Goal: Browse casually

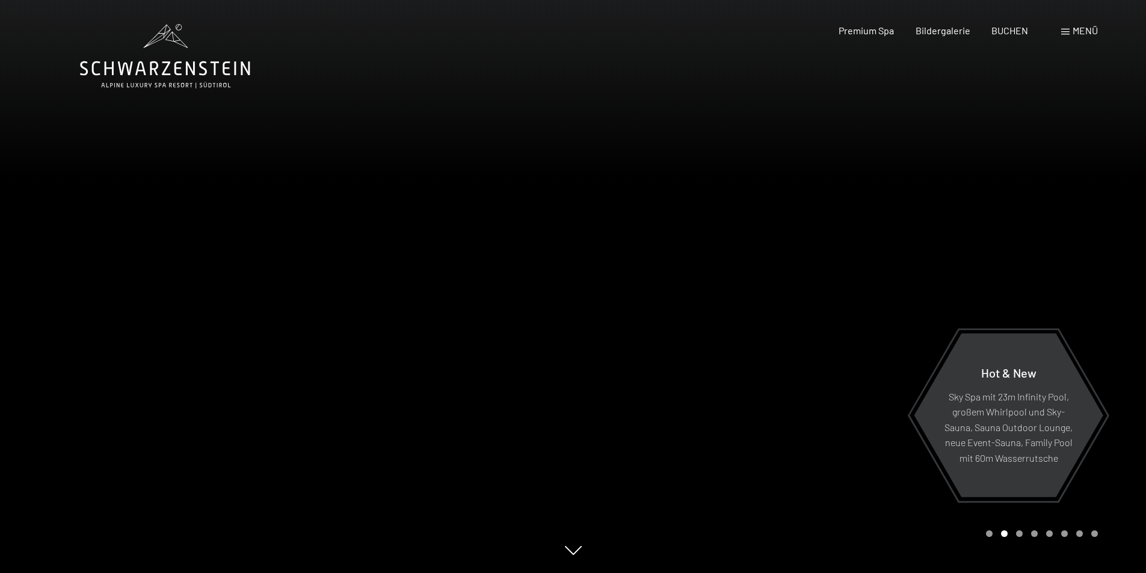
click at [792, 385] on div at bounding box center [859, 286] width 573 height 573
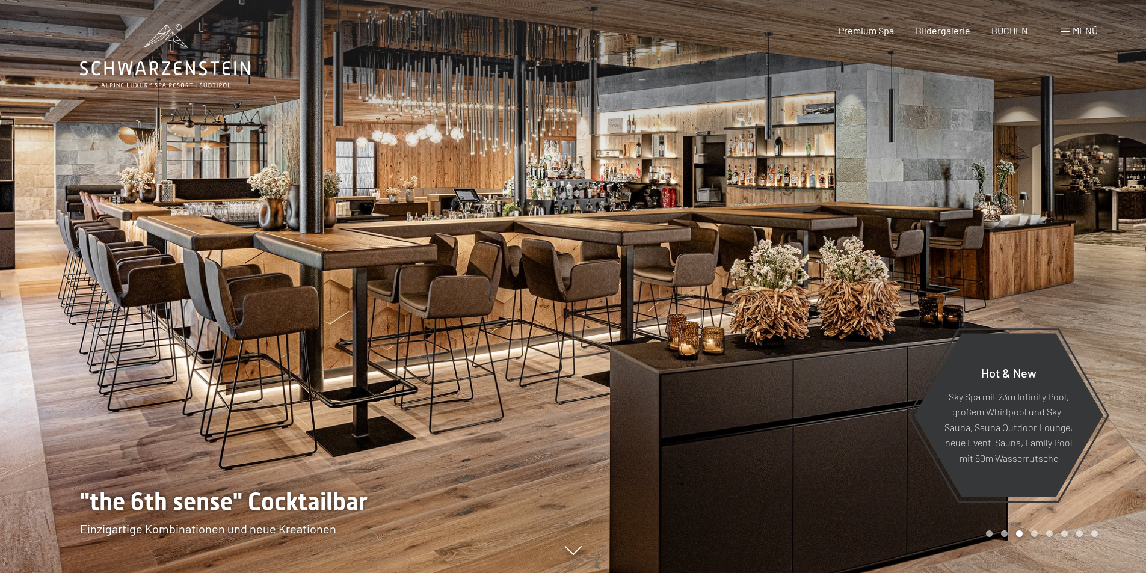
click at [790, 385] on div at bounding box center [859, 286] width 573 height 573
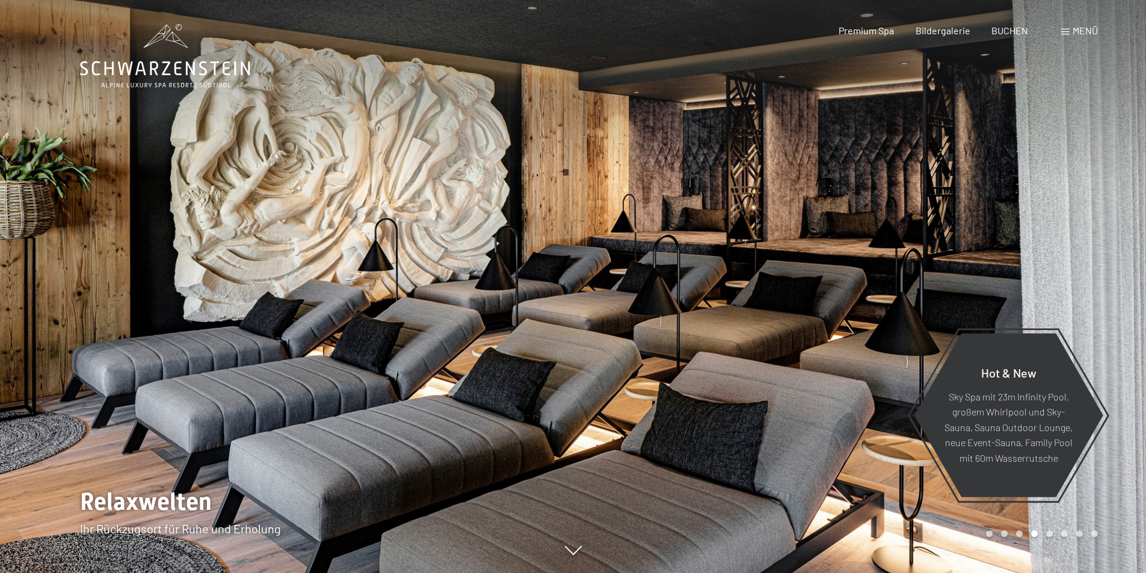
click at [790, 385] on div at bounding box center [859, 286] width 573 height 573
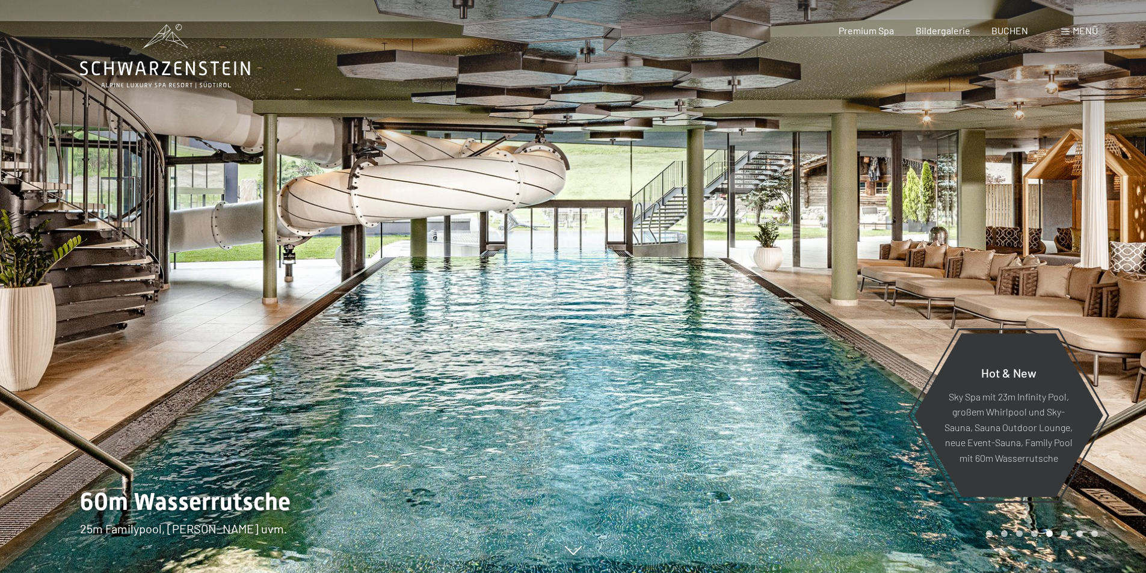
click at [790, 385] on div at bounding box center [859, 286] width 573 height 573
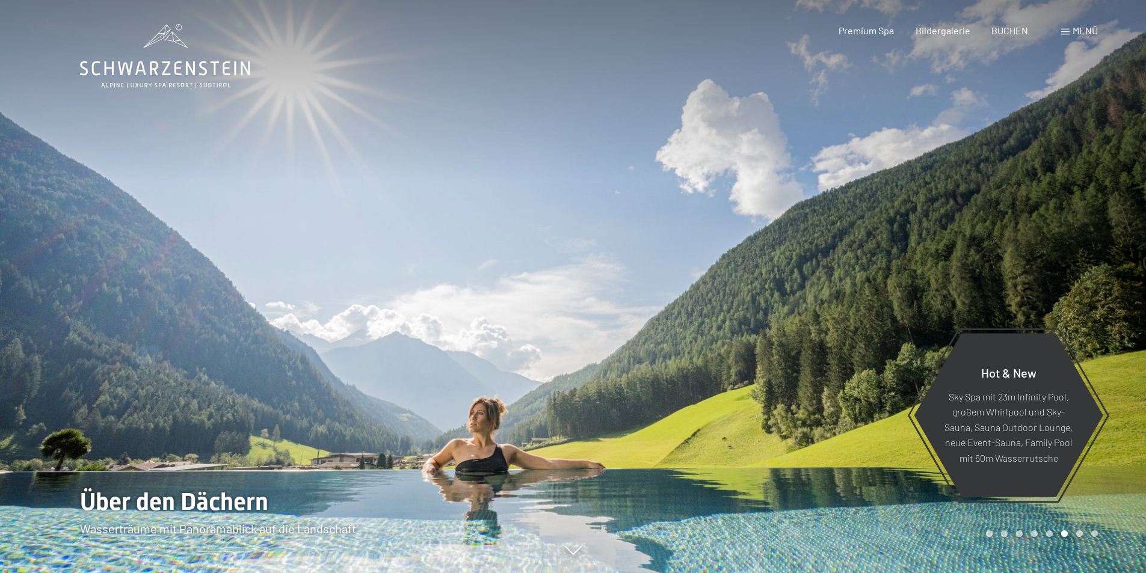
click at [790, 385] on div at bounding box center [859, 286] width 573 height 573
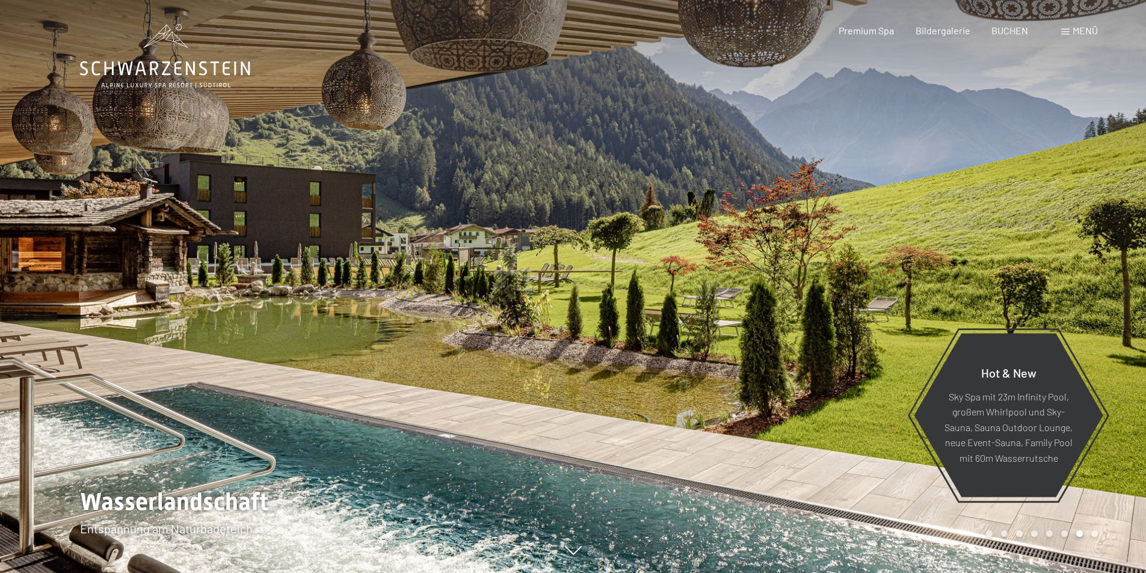
click at [742, 271] on div at bounding box center [859, 286] width 573 height 573
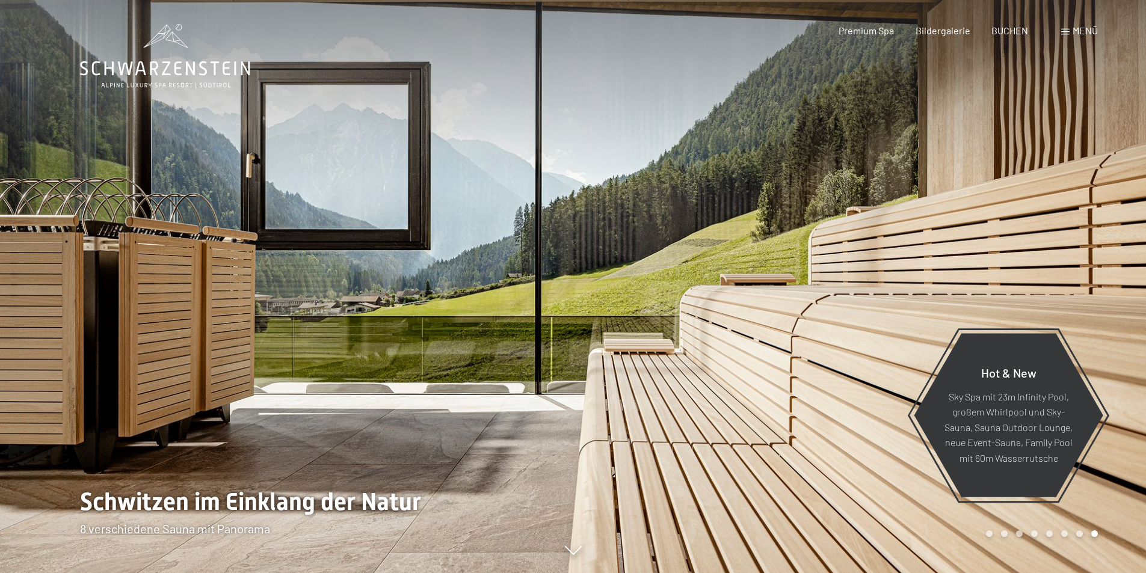
click at [742, 271] on div at bounding box center [859, 286] width 573 height 573
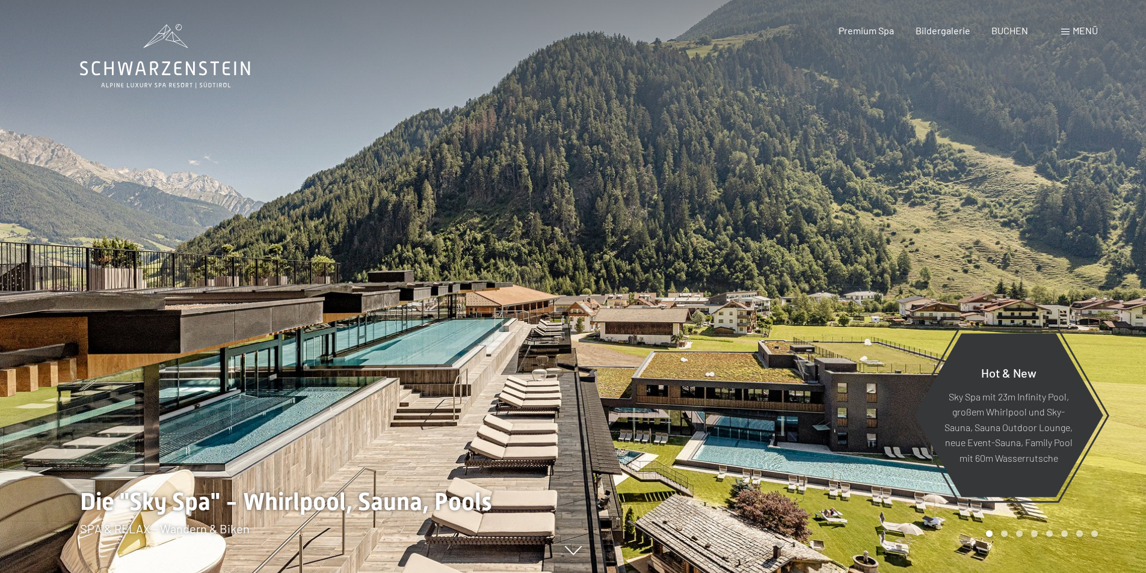
click at [742, 271] on div at bounding box center [859, 286] width 573 height 573
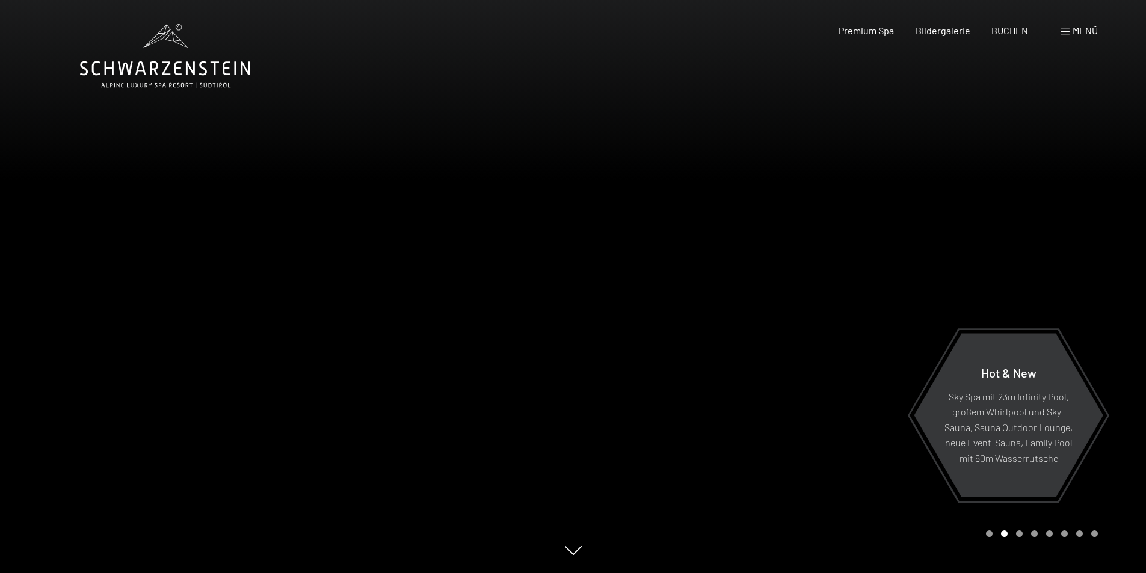
click at [742, 271] on div at bounding box center [859, 286] width 573 height 573
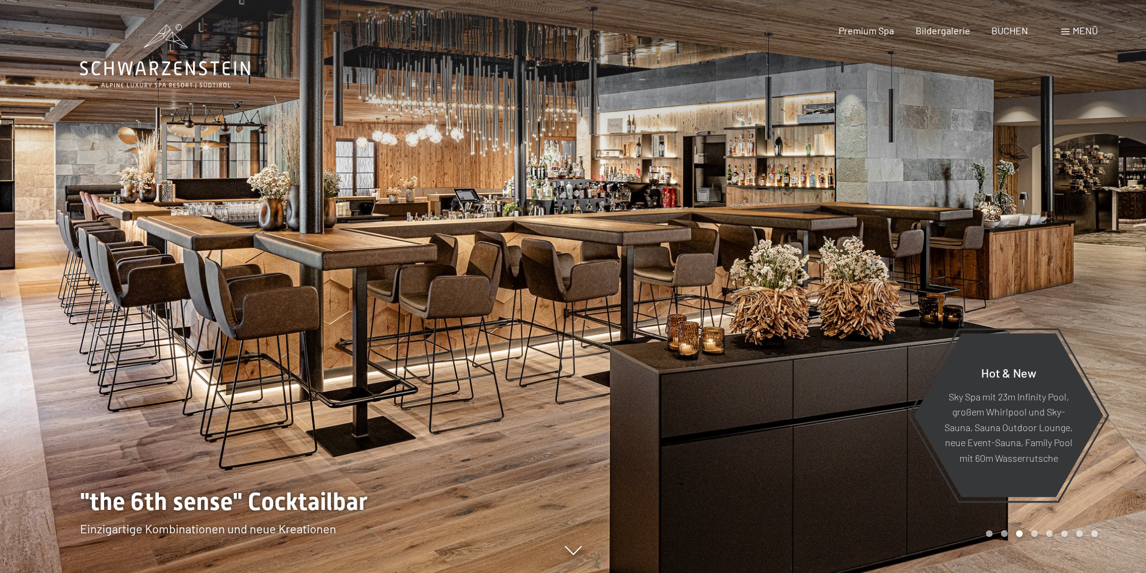
click at [742, 271] on div at bounding box center [859, 286] width 573 height 573
